Goal: Communication & Community: Connect with others

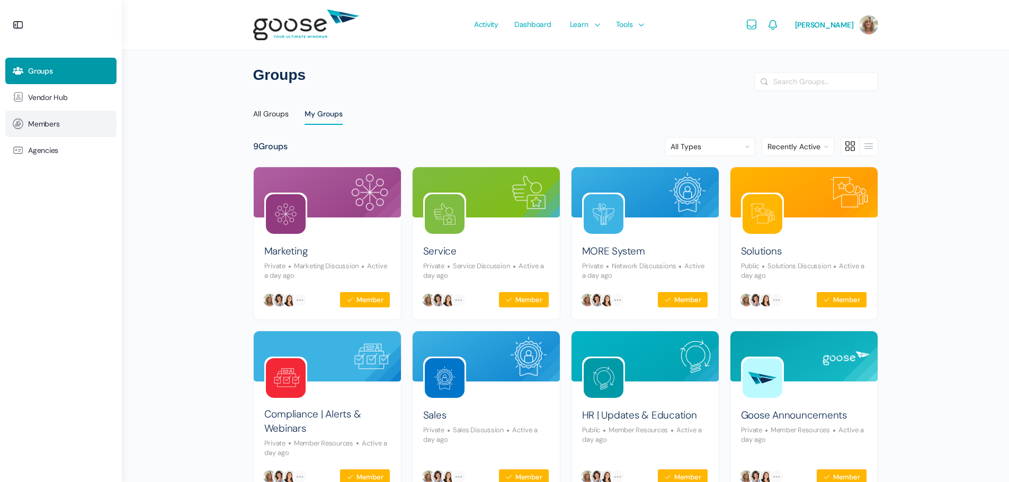
click at [36, 124] on span "Members" at bounding box center [43, 124] width 31 height 9
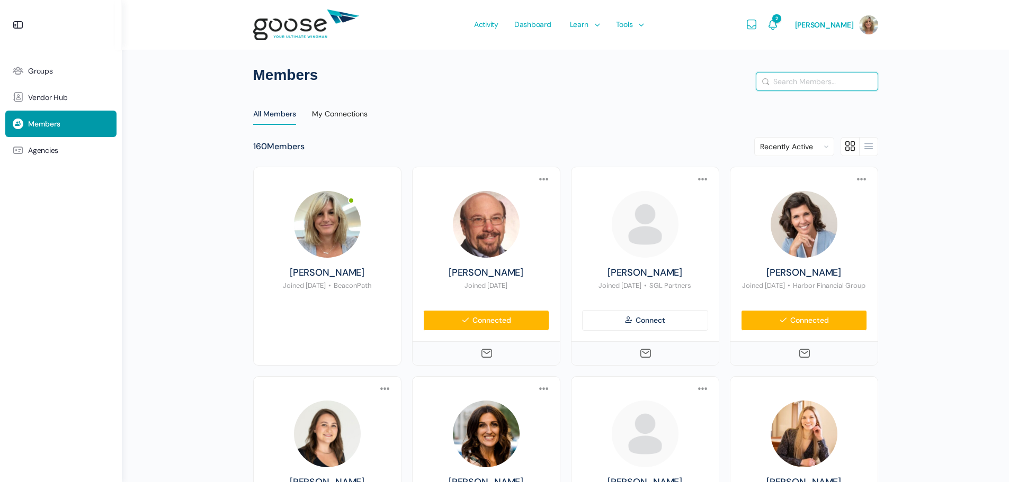
click at [800, 82] on input "Search Members…" at bounding box center [816, 82] width 121 height 18
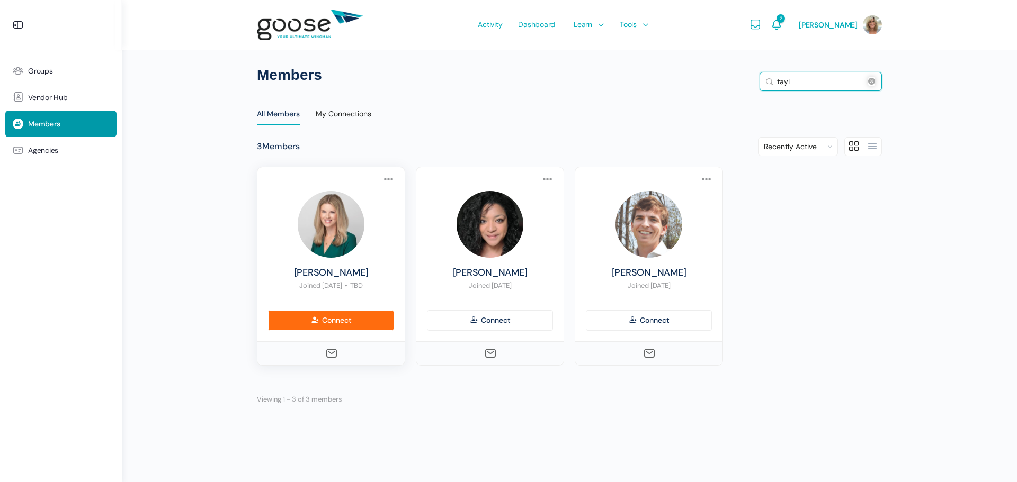
type input "tayl"
click at [341, 317] on link "Connect" at bounding box center [331, 320] width 126 height 21
click at [327, 356] on icon at bounding box center [331, 353] width 13 height 13
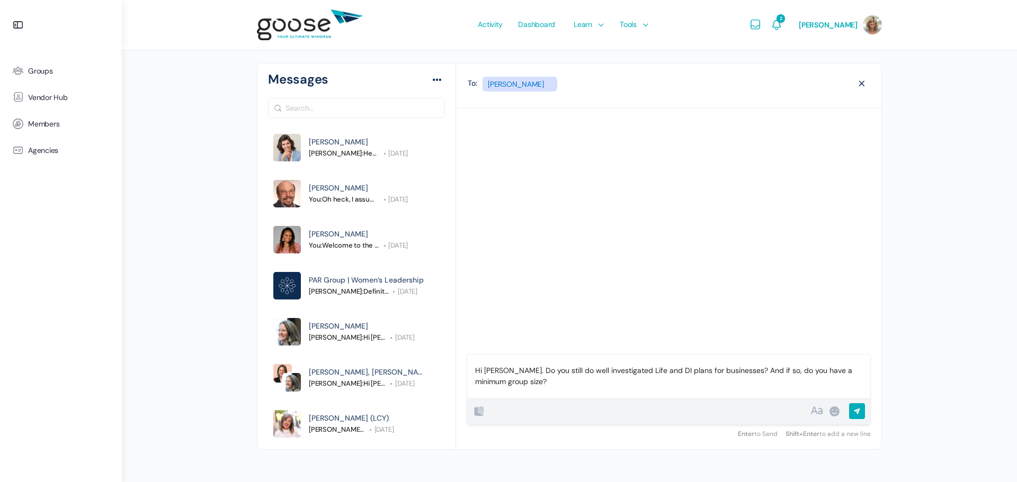
click at [857, 413] on input "Send" at bounding box center [886, 414] width 74 height 21
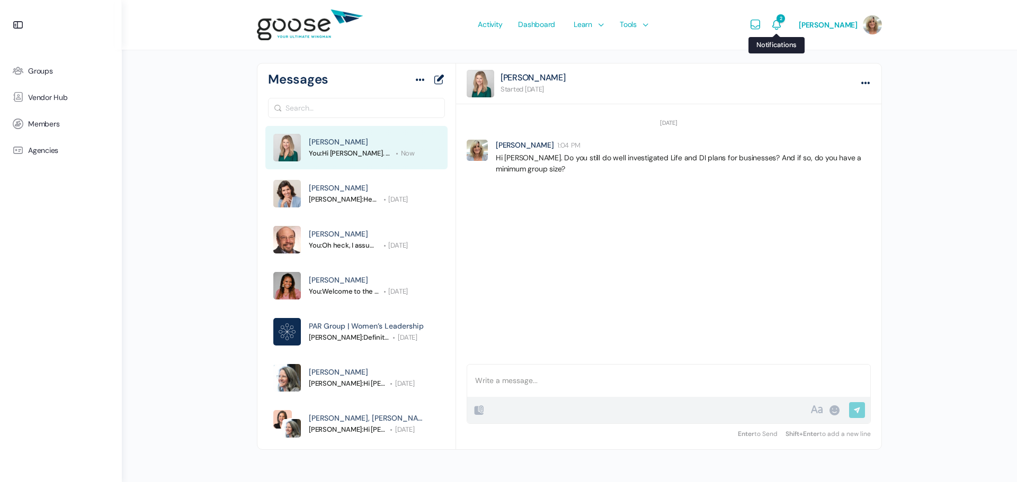
click at [785, 19] on span "2" at bounding box center [780, 18] width 8 height 8
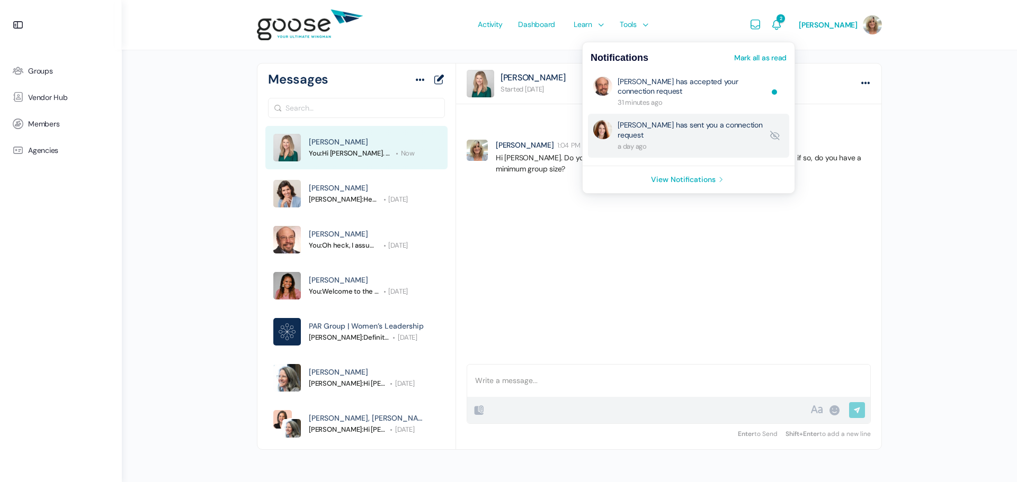
click at [684, 126] on link "Amy Spring has sent you a connection request" at bounding box center [689, 135] width 145 height 31
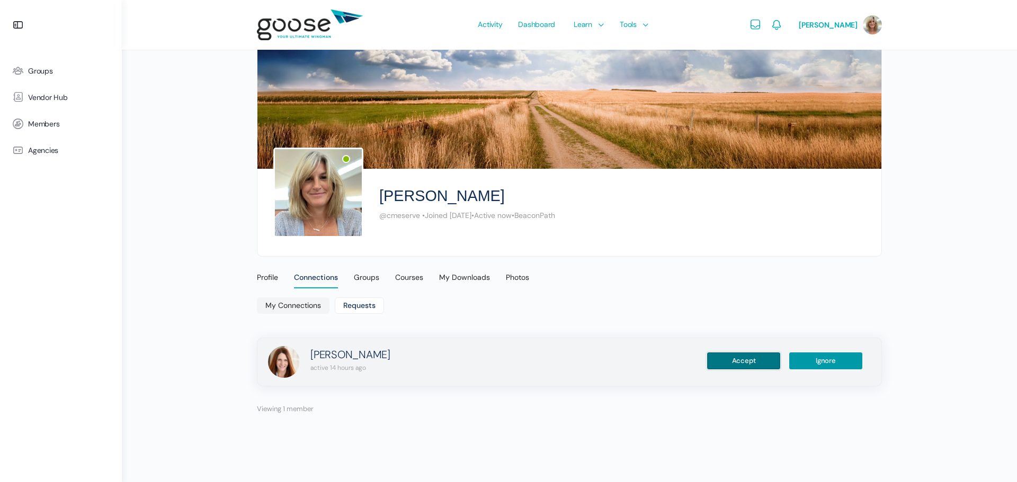
drag, startPoint x: 722, startPoint y: 359, endPoint x: 724, endPoint y: 350, distance: 9.7
click at [724, 355] on button "Accept" at bounding box center [743, 361] width 74 height 18
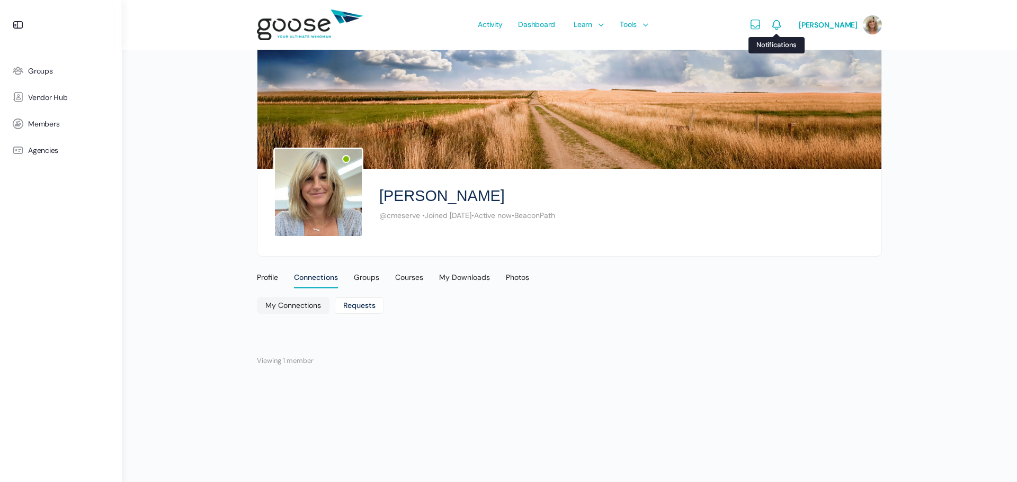
click at [783, 25] on icon "Notifications" at bounding box center [776, 25] width 13 height 13
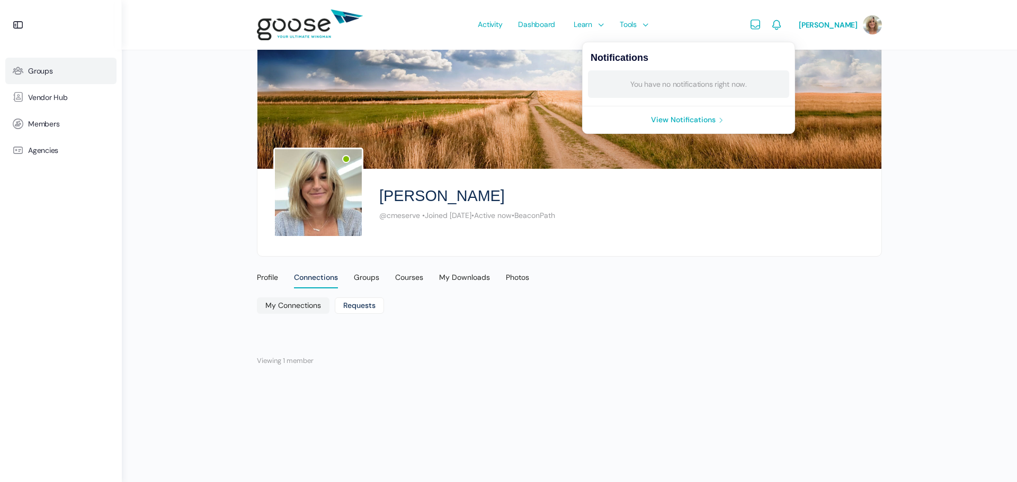
click at [39, 70] on span "Groups" at bounding box center [40, 71] width 25 height 9
